Goal: Find specific page/section: Find specific page/section

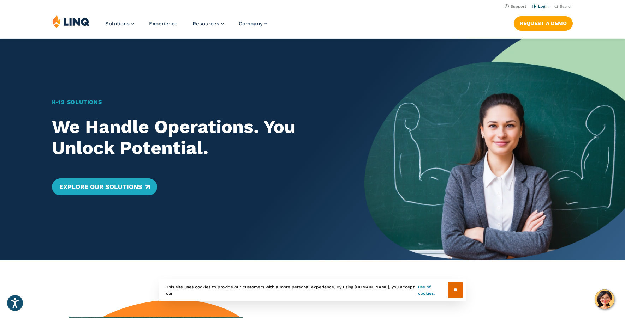
click at [545, 8] on link "Login" at bounding box center [540, 6] width 17 height 5
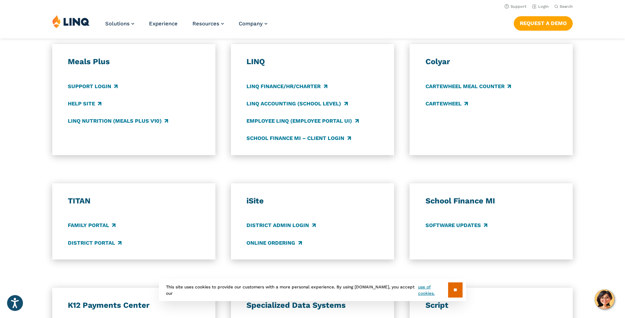
scroll to position [381, 0]
click at [92, 87] on link "Support Login" at bounding box center [93, 87] width 50 height 8
click at [123, 123] on link "LINQ Nutrition (Meals Plus v10)" at bounding box center [118, 121] width 100 height 8
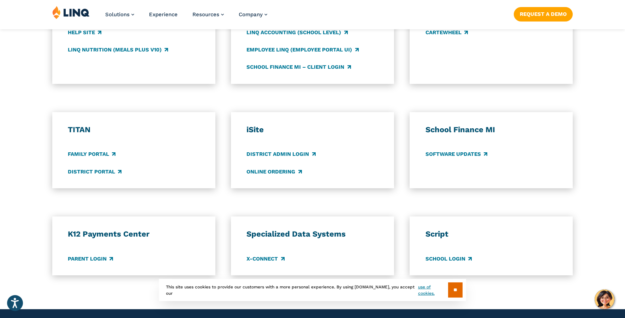
scroll to position [483, 0]
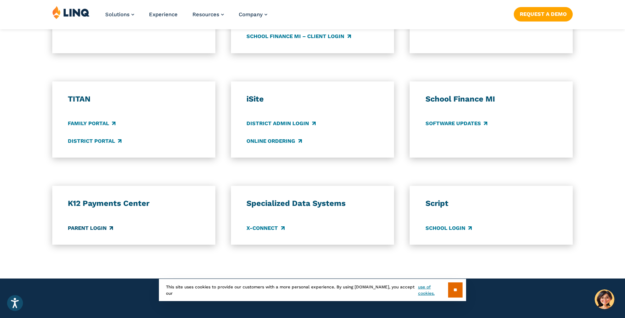
click at [100, 230] on link "Parent Login" at bounding box center [90, 228] width 45 height 8
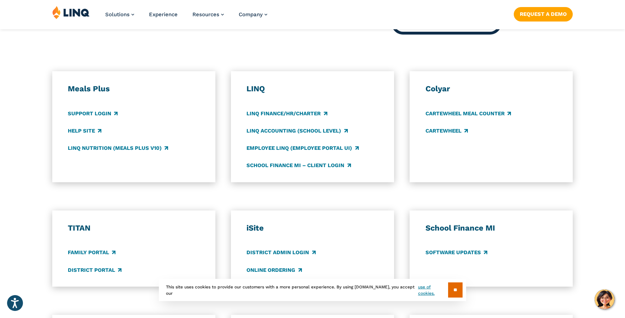
scroll to position [338, 0]
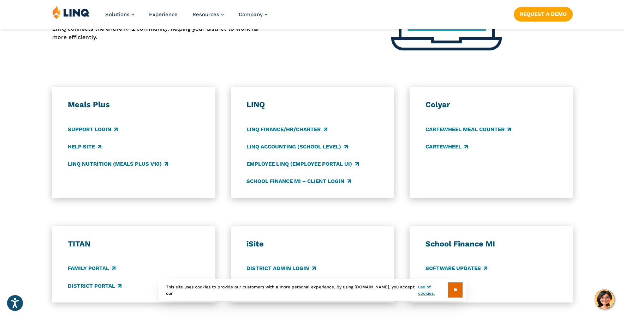
click at [252, 107] on h3 "LINQ" at bounding box center [312, 105] width 132 height 10
